Goal: Transaction & Acquisition: Subscribe to service/newsletter

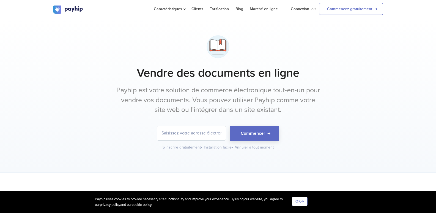
click at [206, 131] on input "email" at bounding box center [191, 133] width 69 height 14
type input "[EMAIL_ADDRESS][DOMAIN_NAME]"
click at [247, 134] on button "Commencer" at bounding box center [255, 133] width 50 height 15
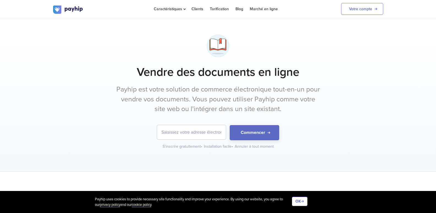
click at [207, 133] on input "email" at bounding box center [191, 132] width 69 height 14
type input "[EMAIL_ADDRESS][DOMAIN_NAME]"
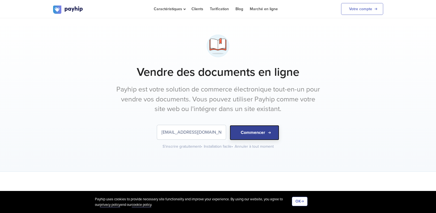
click at [247, 138] on button "Commencer" at bounding box center [255, 132] width 50 height 15
